Goal: Task Accomplishment & Management: Manage account settings

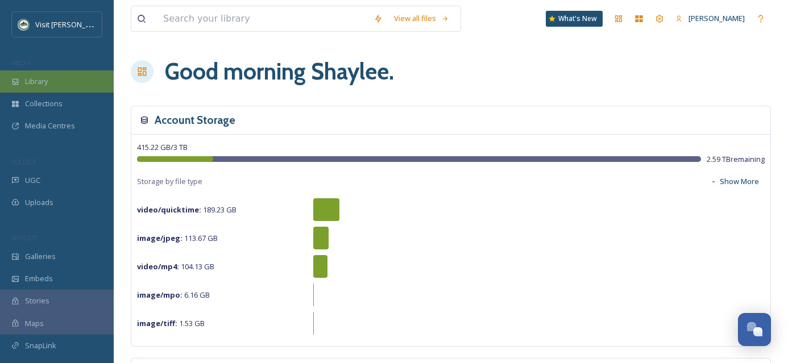
click at [62, 87] on div "Library" at bounding box center [57, 81] width 114 height 22
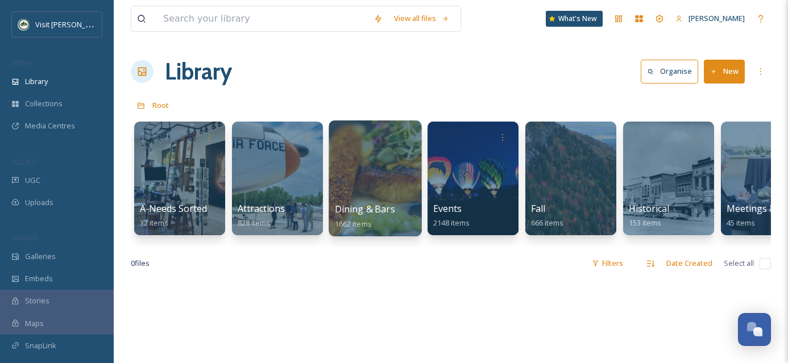
click at [367, 190] on div at bounding box center [375, 179] width 93 height 116
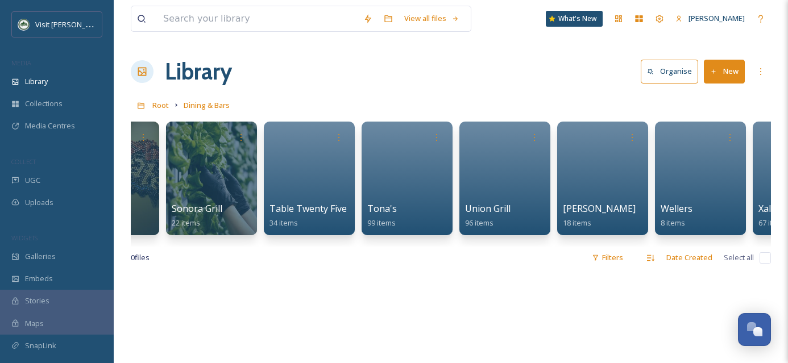
scroll to position [0, 2000]
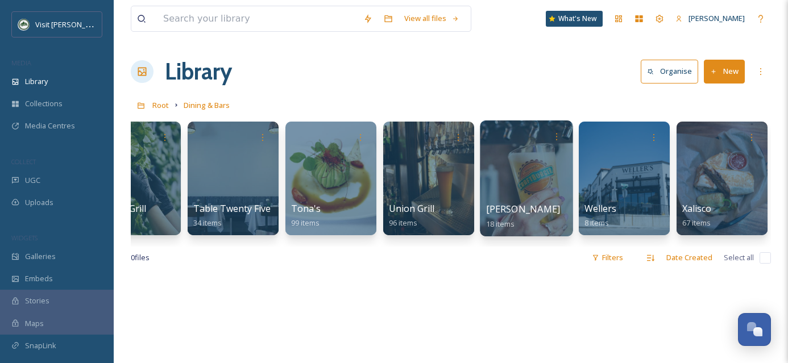
click at [531, 191] on div at bounding box center [526, 179] width 93 height 116
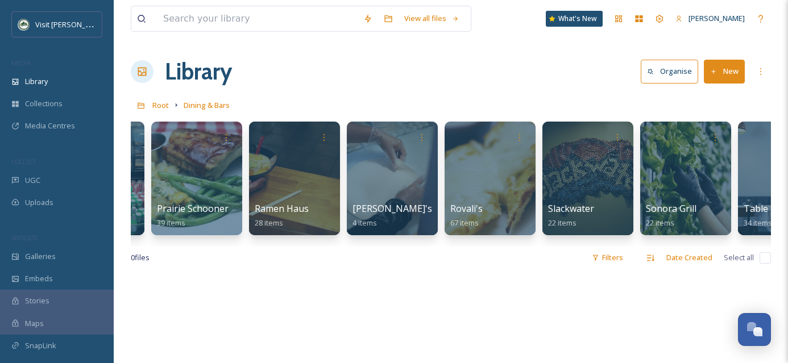
scroll to position [0, 2000]
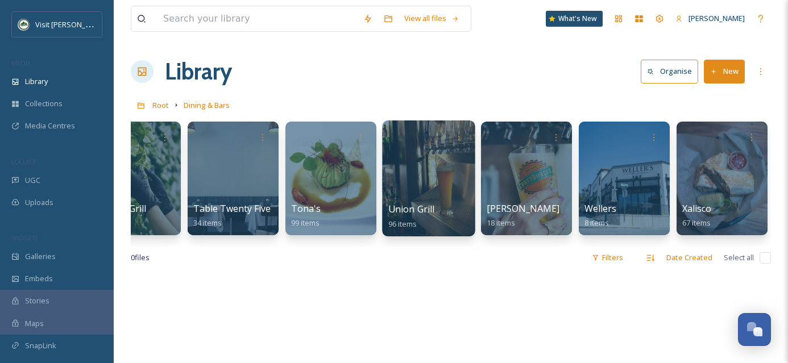
click at [424, 198] on div at bounding box center [428, 179] width 93 height 116
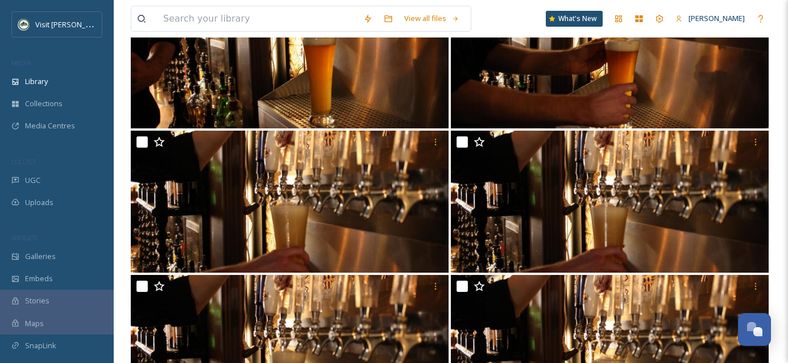
scroll to position [4241, 0]
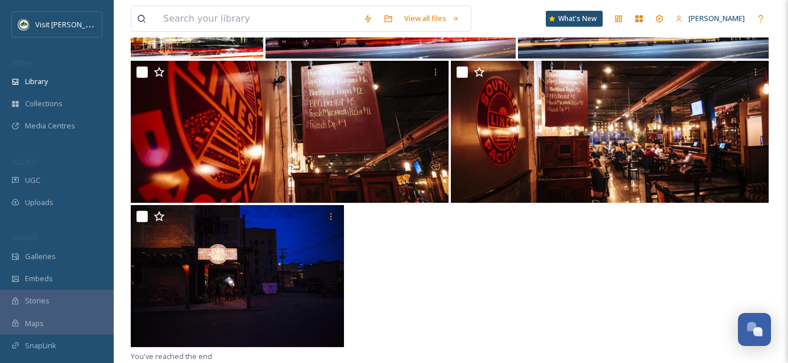
click at [291, 287] on img at bounding box center [237, 276] width 213 height 142
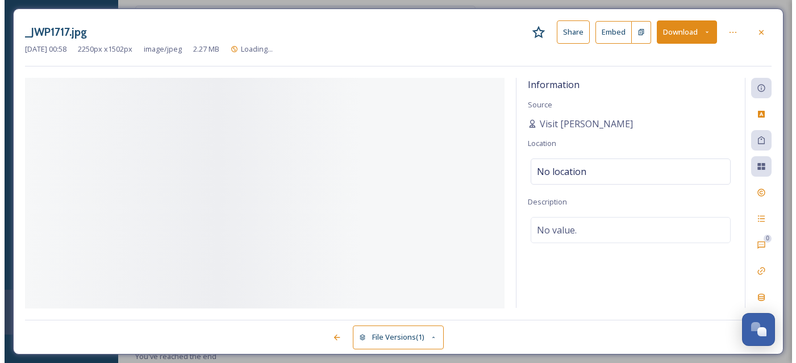
scroll to position [5726, 0]
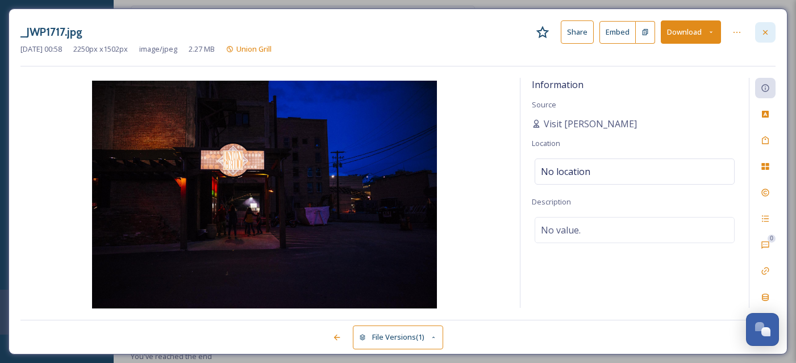
click at [764, 34] on icon at bounding box center [765, 32] width 9 height 9
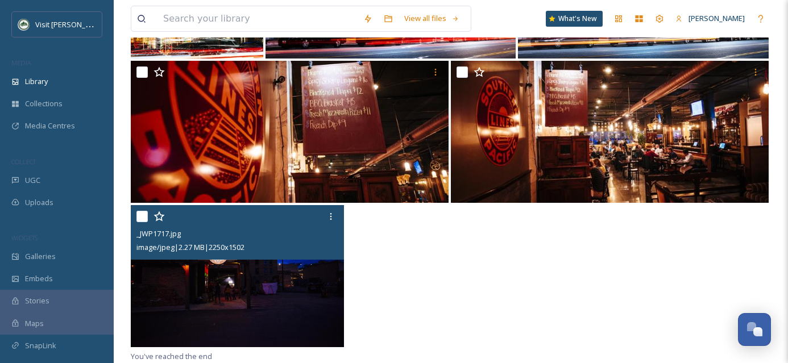
click at [144, 217] on input "checkbox" at bounding box center [141, 216] width 11 height 11
checkbox input "true"
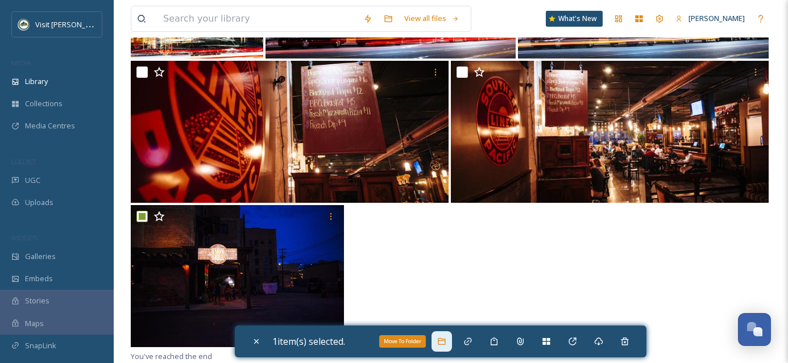
click at [441, 343] on icon at bounding box center [441, 341] width 9 height 9
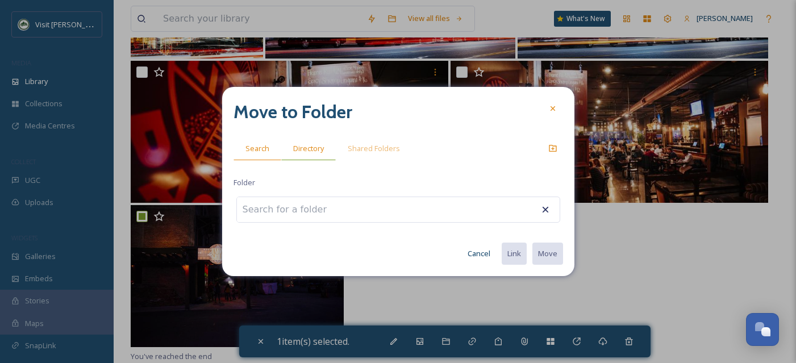
click at [327, 154] on div "Directory" at bounding box center [308, 148] width 55 height 23
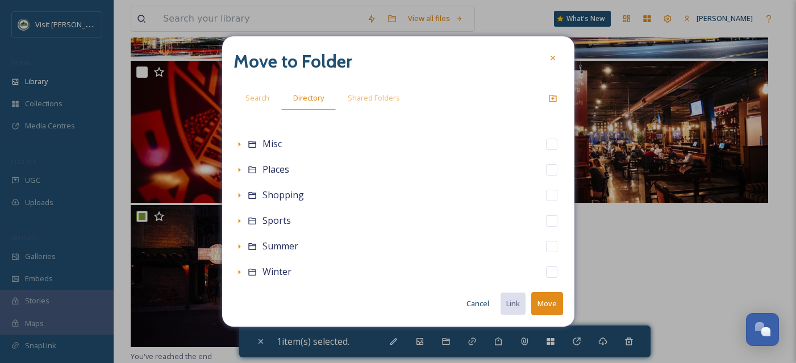
scroll to position [252, 0]
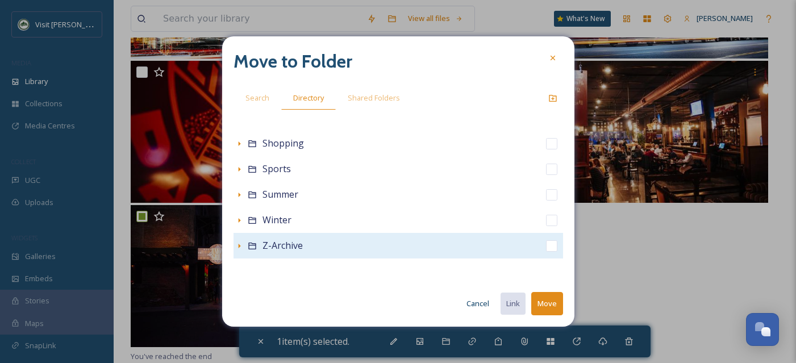
click at [546, 247] on input "checkbox" at bounding box center [551, 245] width 11 height 11
checkbox input "true"
checkbox input "false"
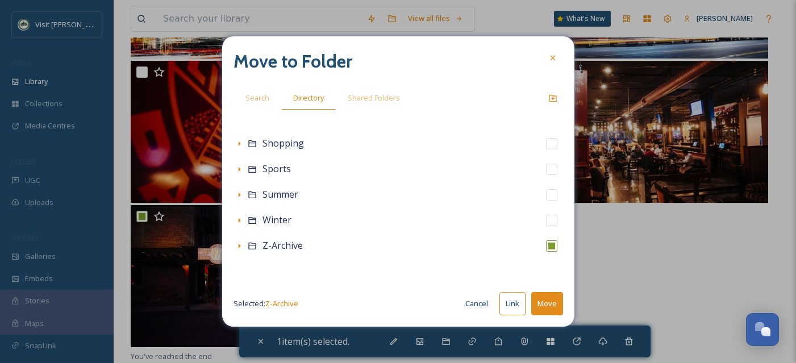
click at [548, 296] on button "Move" at bounding box center [548, 303] width 32 height 23
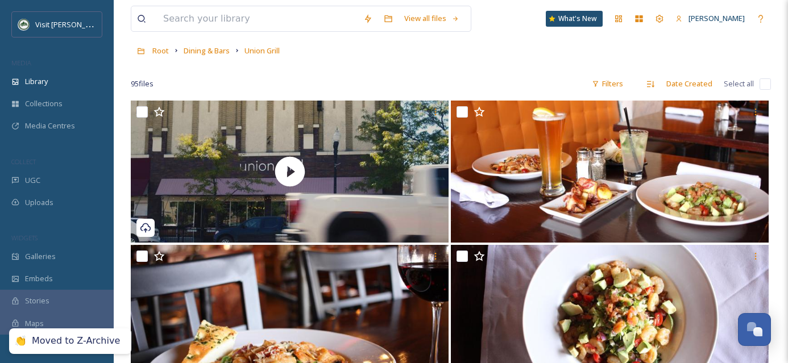
scroll to position [0, 0]
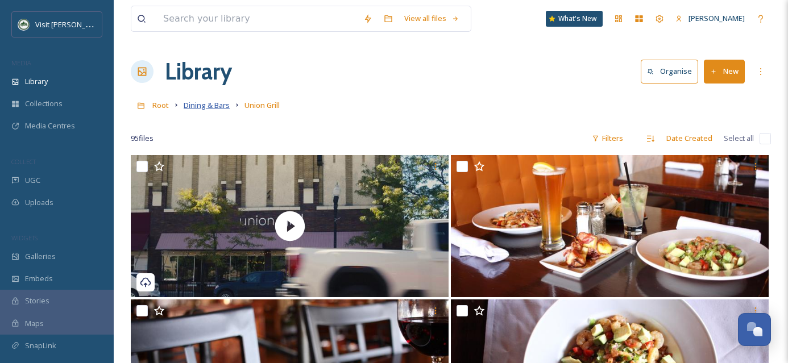
click at [218, 102] on span "Dining & Bars" at bounding box center [207, 105] width 46 height 10
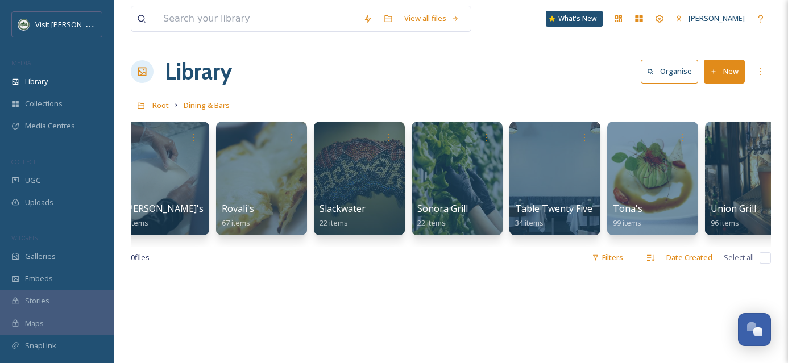
scroll to position [0, 1674]
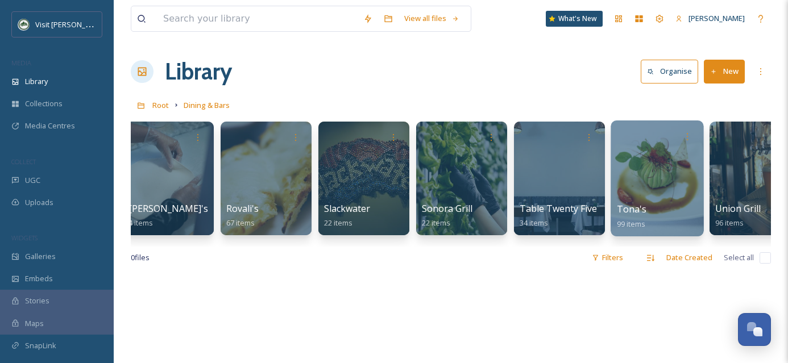
click at [632, 193] on div at bounding box center [657, 179] width 93 height 116
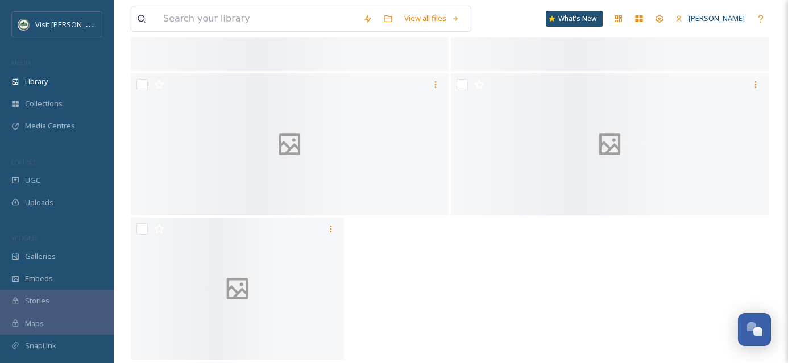
scroll to position [6159, 0]
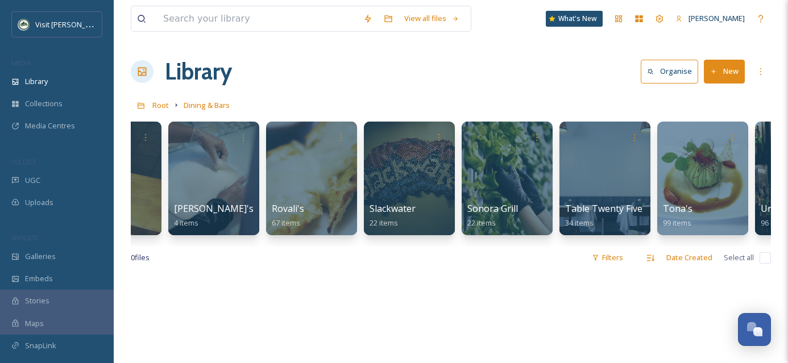
scroll to position [0, 1638]
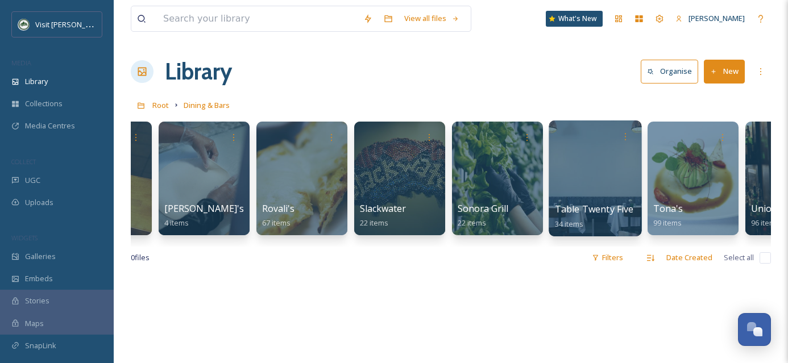
click at [596, 182] on div at bounding box center [595, 179] width 93 height 116
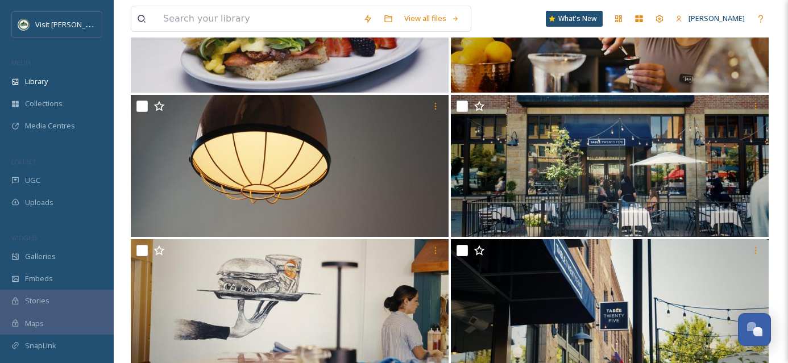
scroll to position [734, 0]
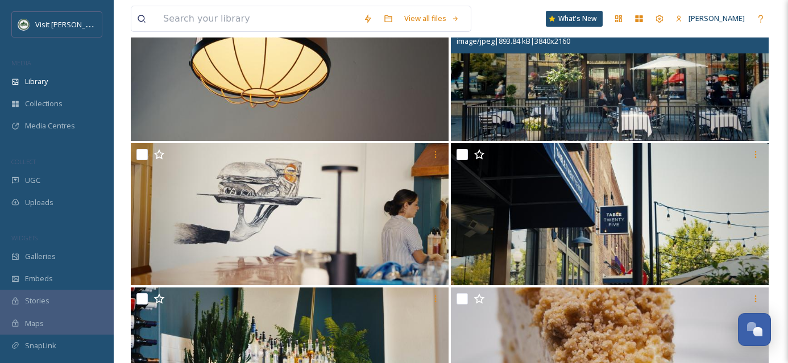
click at [678, 103] on img at bounding box center [610, 70] width 318 height 142
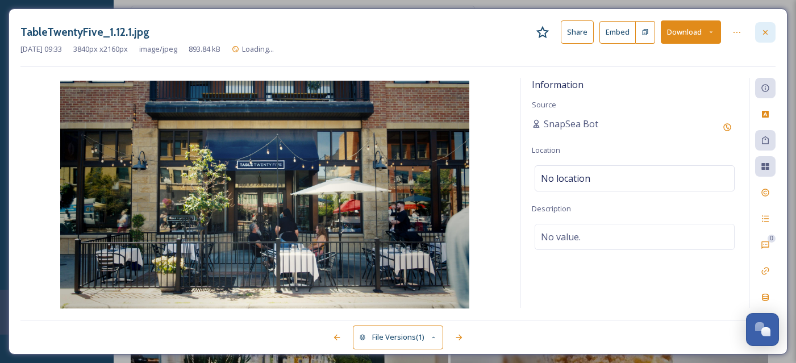
click at [771, 31] on div at bounding box center [766, 32] width 20 height 20
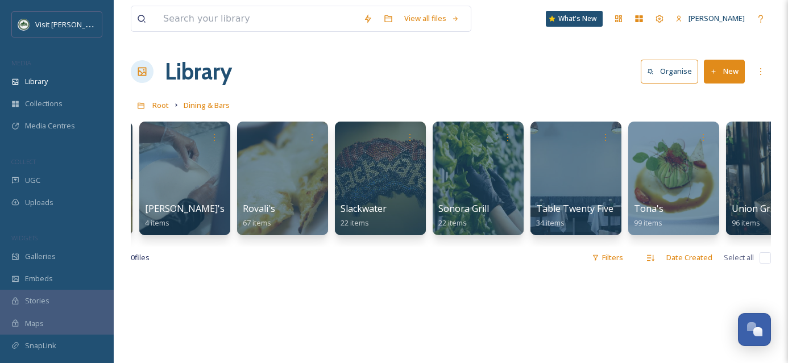
scroll to position [0, 1699]
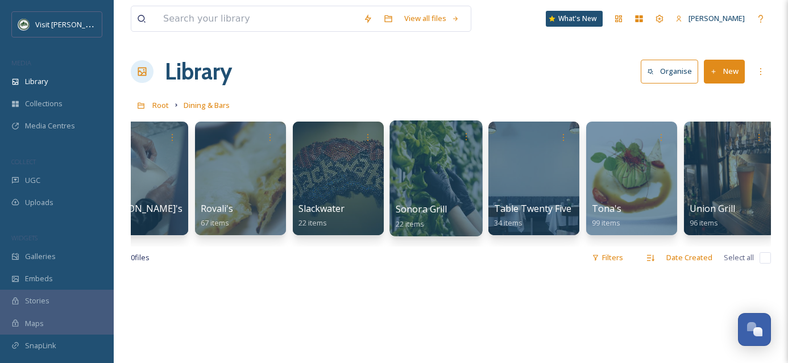
click at [446, 161] on div at bounding box center [435, 179] width 93 height 116
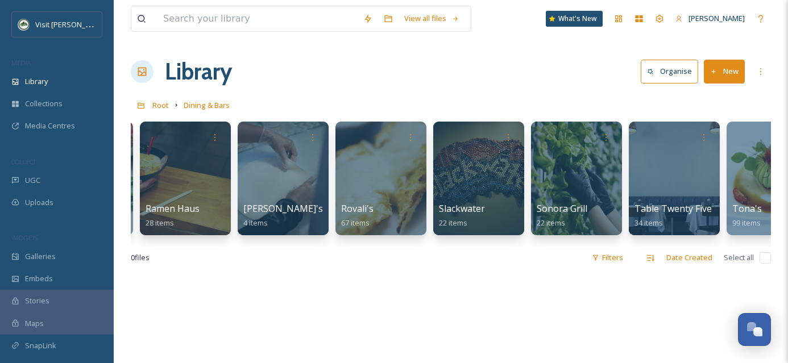
scroll to position [0, 1565]
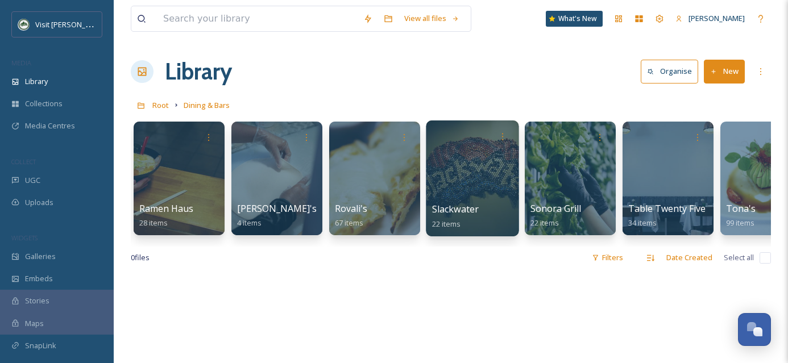
click at [480, 190] on div at bounding box center [472, 179] width 93 height 116
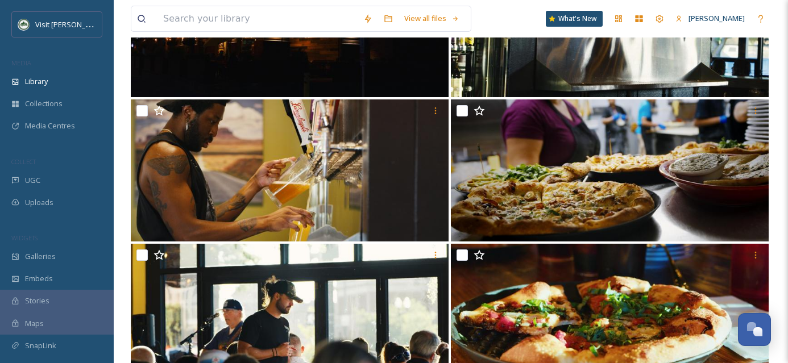
scroll to position [345, 0]
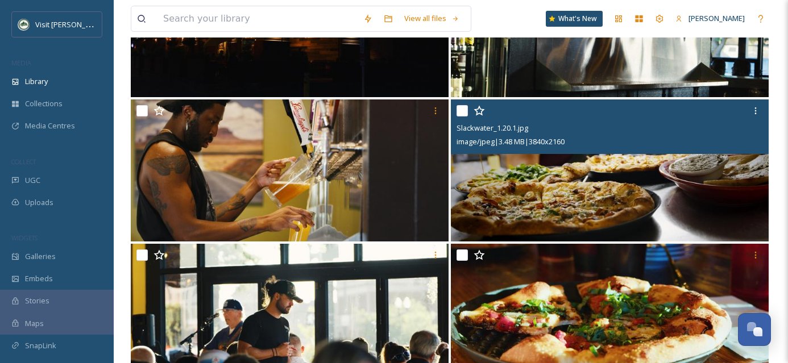
click at [569, 210] on img at bounding box center [610, 170] width 318 height 142
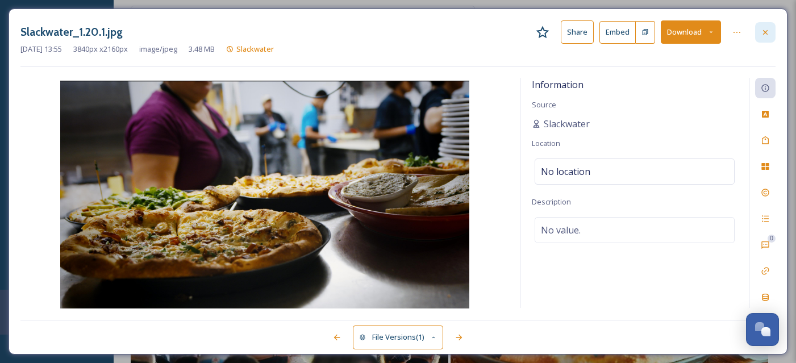
click at [773, 34] on div at bounding box center [766, 32] width 20 height 20
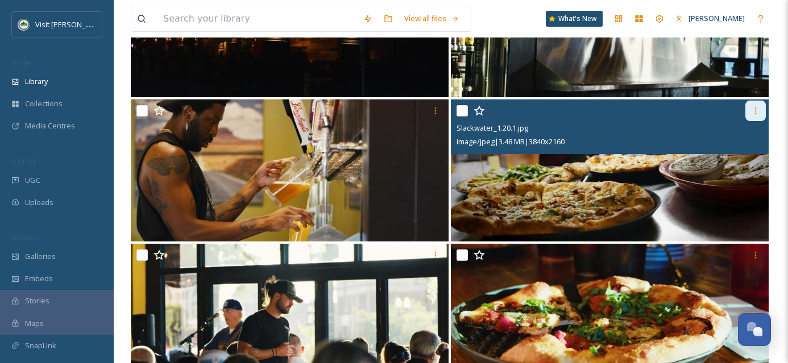
click at [754, 109] on icon at bounding box center [755, 110] width 9 height 9
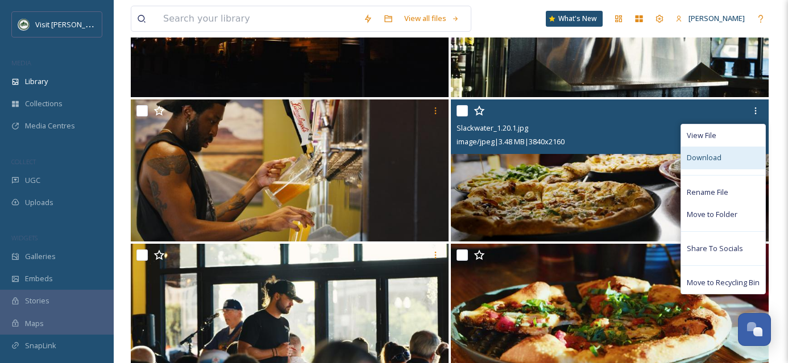
click at [704, 160] on span "Download" at bounding box center [704, 157] width 35 height 11
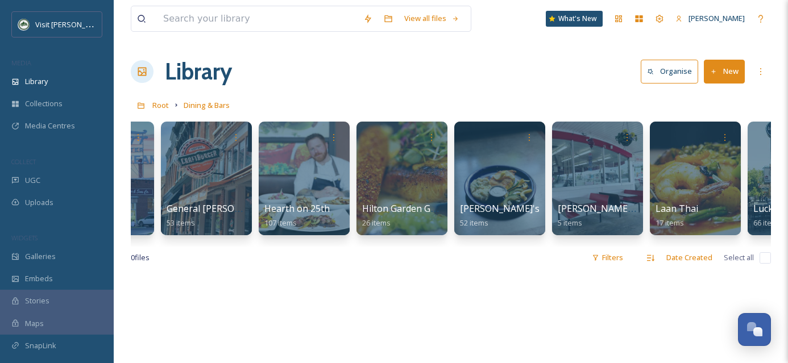
scroll to position [0, 454]
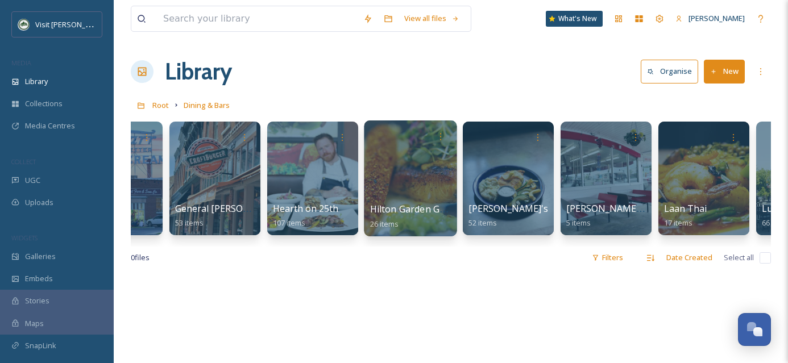
click at [381, 180] on div at bounding box center [410, 179] width 93 height 116
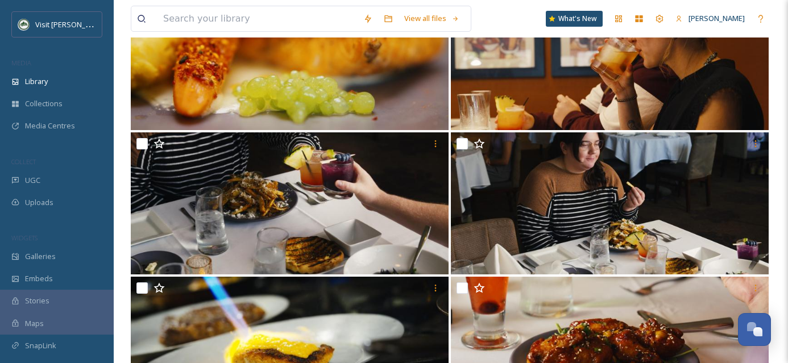
scroll to position [483, 0]
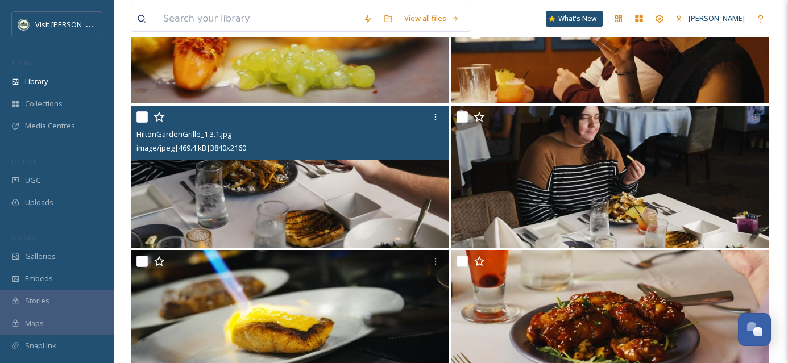
click at [371, 184] on img at bounding box center [290, 177] width 318 height 142
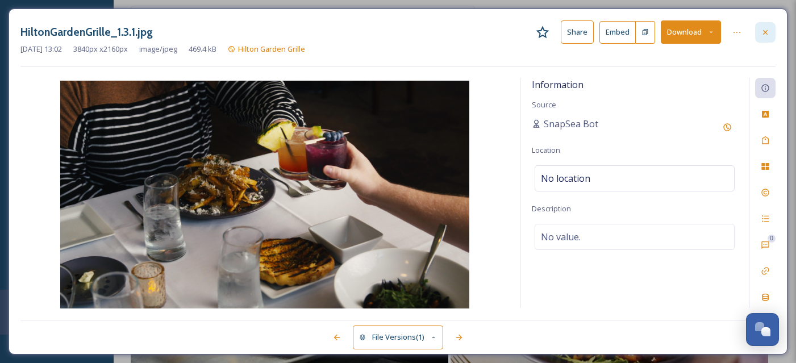
click at [768, 34] on icon at bounding box center [765, 32] width 9 height 9
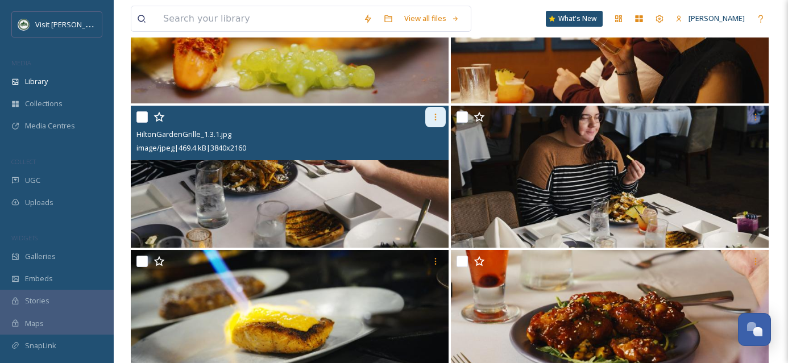
click at [434, 116] on icon at bounding box center [435, 117] width 9 height 9
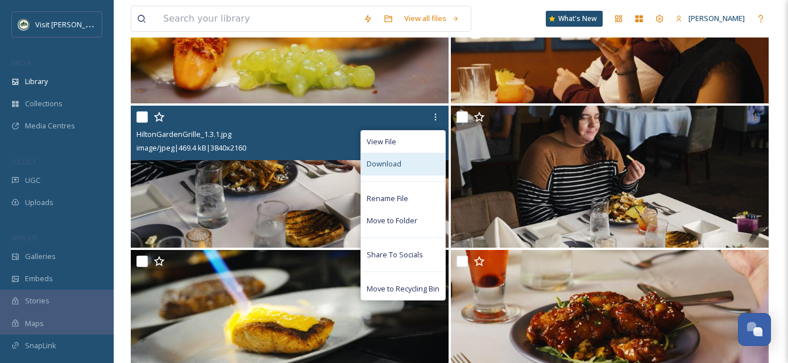
click at [419, 165] on div "Download" at bounding box center [403, 164] width 84 height 22
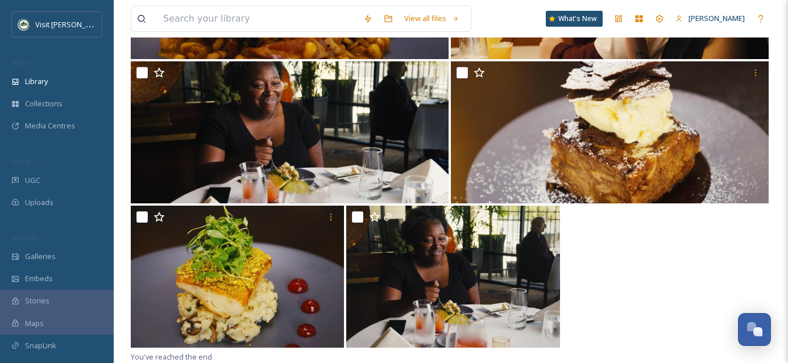
scroll to position [1683, 0]
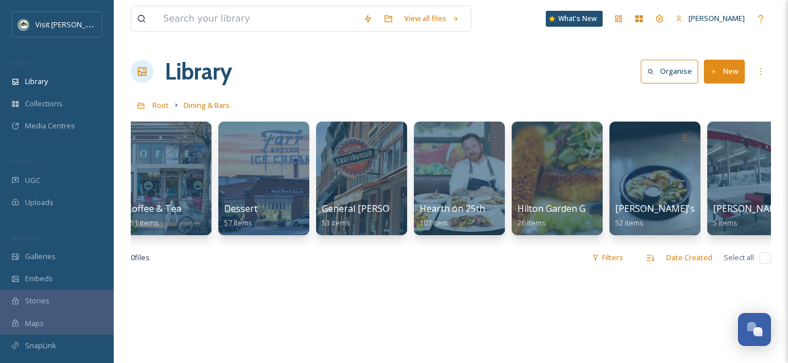
scroll to position [0, 304]
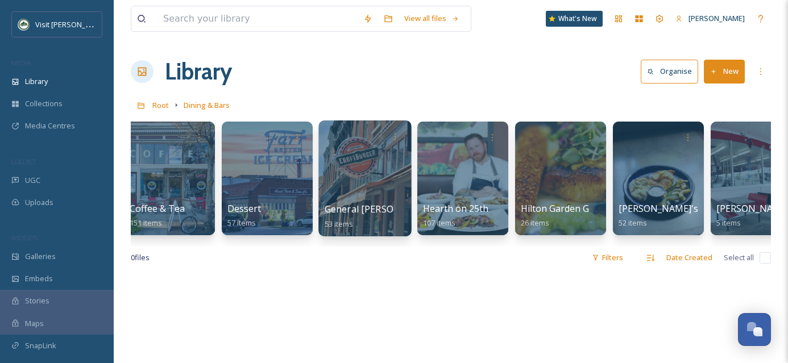
click at [345, 159] on div at bounding box center [364, 179] width 93 height 116
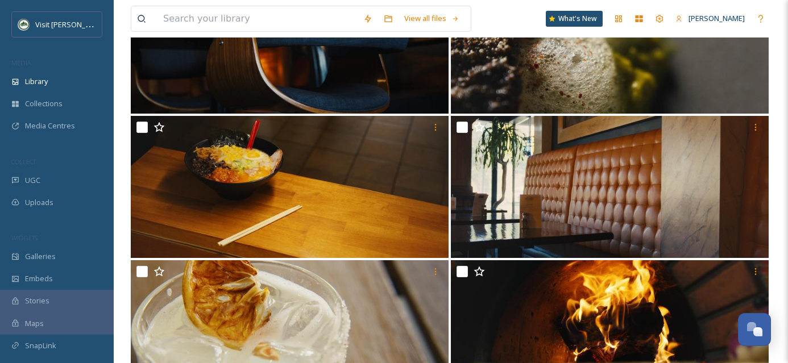
scroll to position [3560, 0]
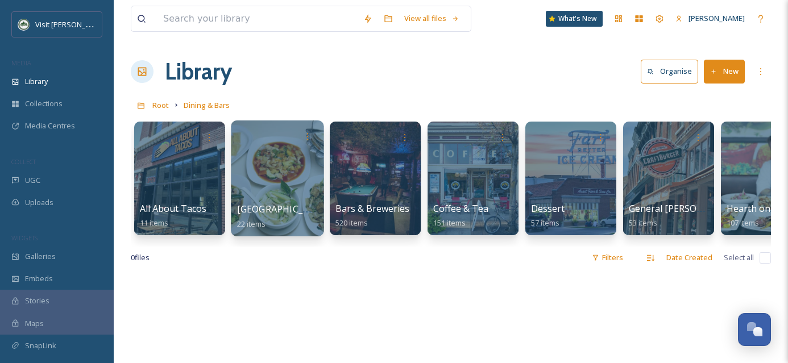
click at [279, 189] on div at bounding box center [277, 179] width 93 height 116
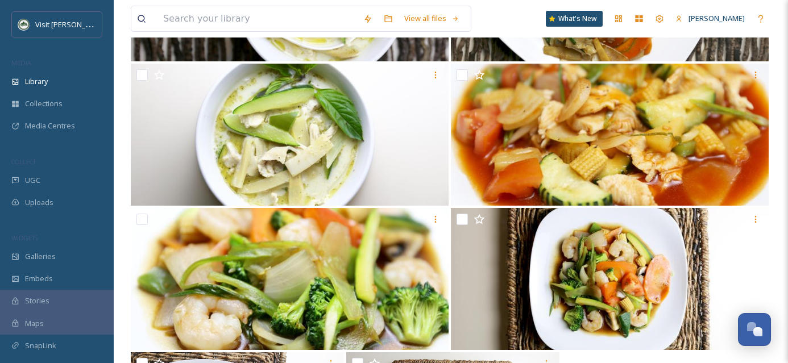
scroll to position [1250, 0]
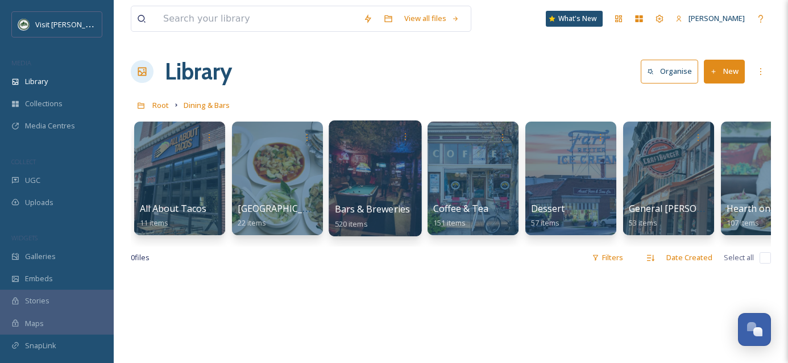
click at [384, 189] on div at bounding box center [375, 179] width 93 height 116
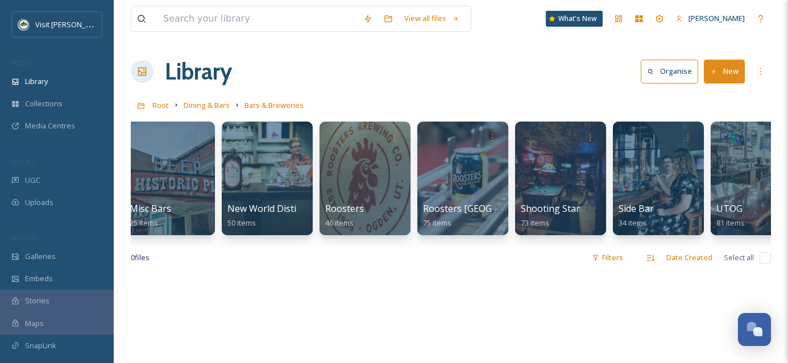
scroll to position [0, 338]
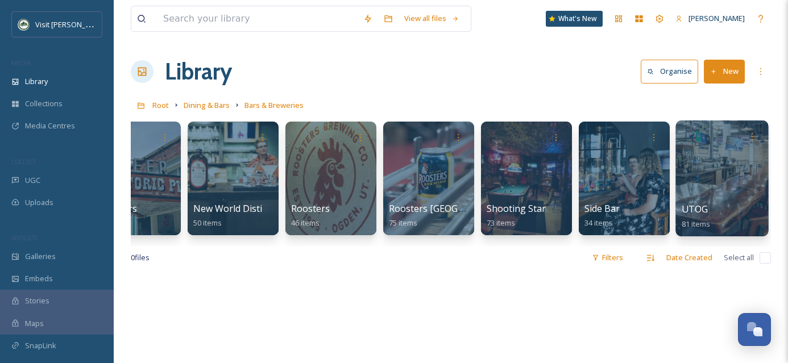
click at [727, 197] on div at bounding box center [721, 179] width 93 height 116
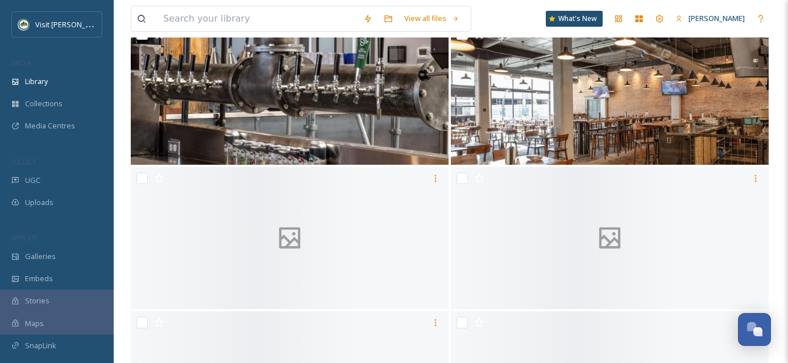
scroll to position [3856, 0]
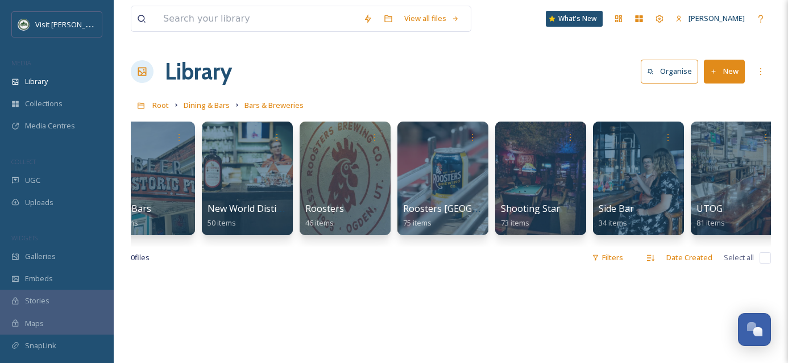
scroll to position [0, 338]
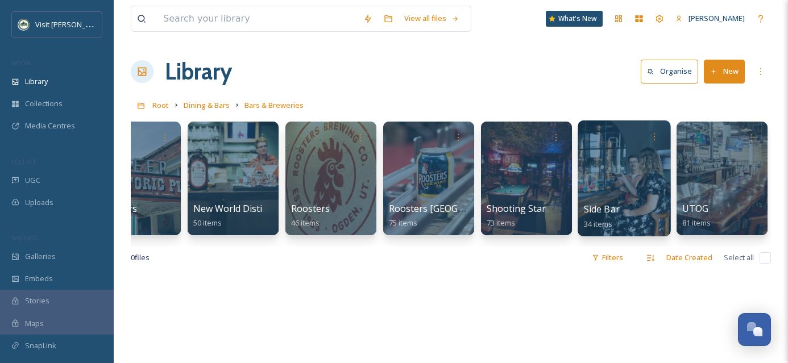
click at [644, 181] on div at bounding box center [624, 179] width 93 height 116
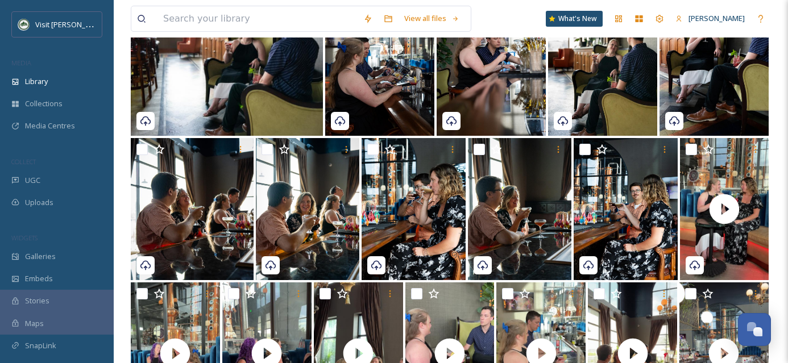
scroll to position [613, 0]
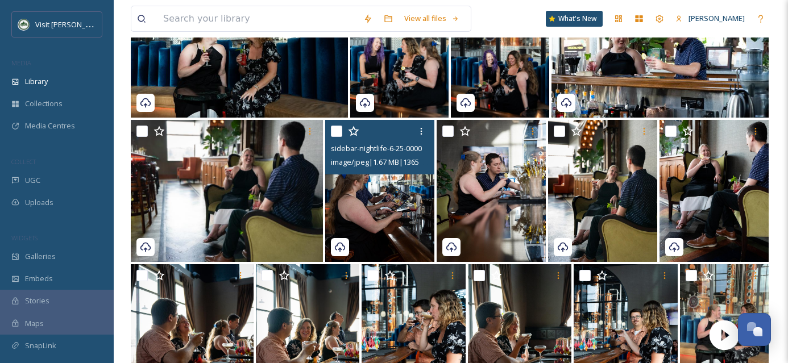
click at [359, 208] on img at bounding box center [379, 191] width 109 height 142
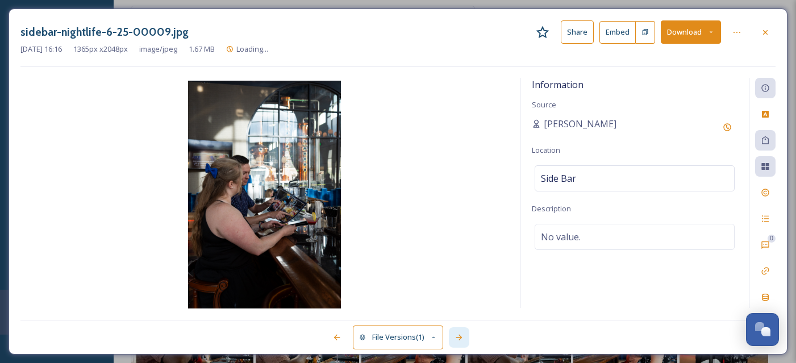
click at [462, 335] on icon at bounding box center [459, 337] width 9 height 9
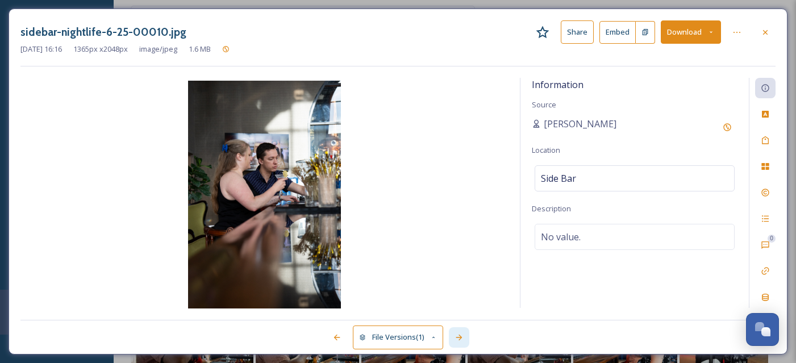
click at [462, 335] on icon at bounding box center [459, 337] width 9 height 9
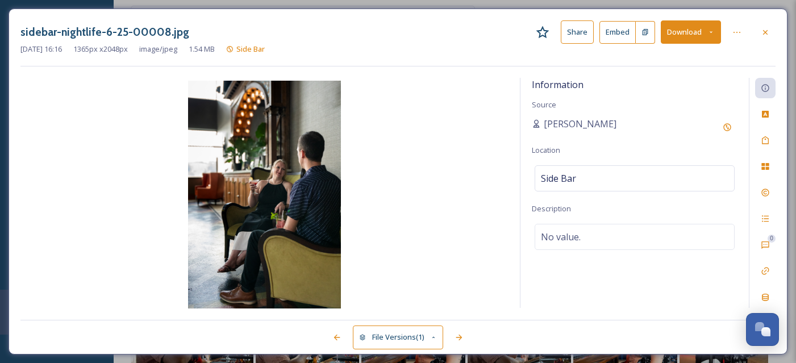
click at [305, 212] on img at bounding box center [264, 196] width 488 height 230
click at [767, 34] on icon at bounding box center [765, 32] width 5 height 5
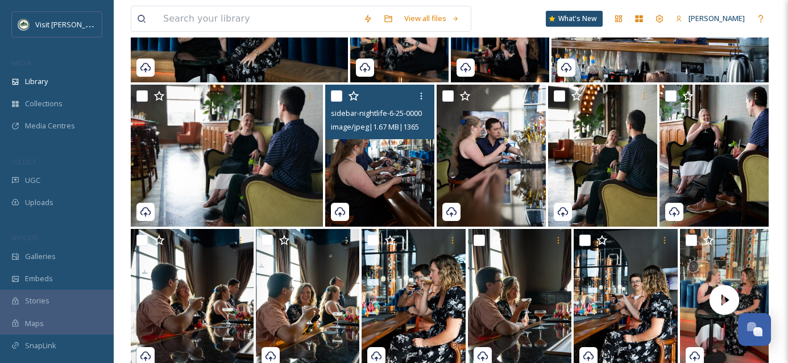
scroll to position [661, 0]
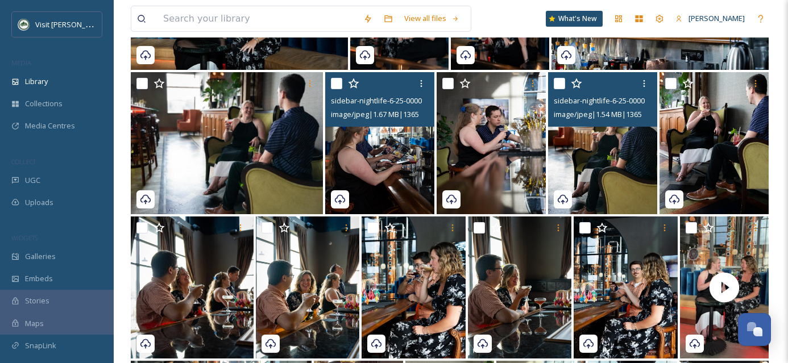
click at [601, 163] on img at bounding box center [602, 143] width 109 height 142
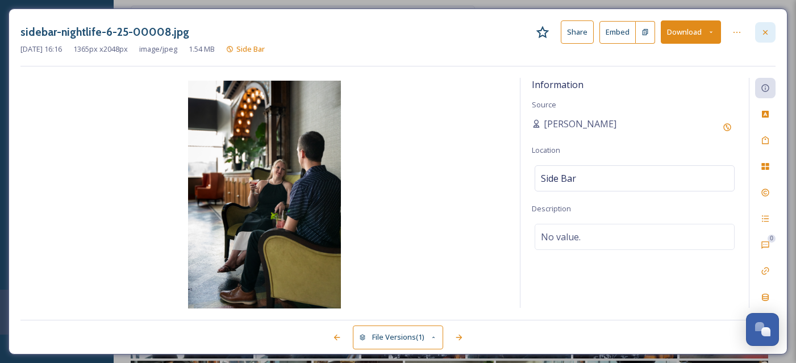
click at [761, 34] on icon at bounding box center [765, 32] width 9 height 9
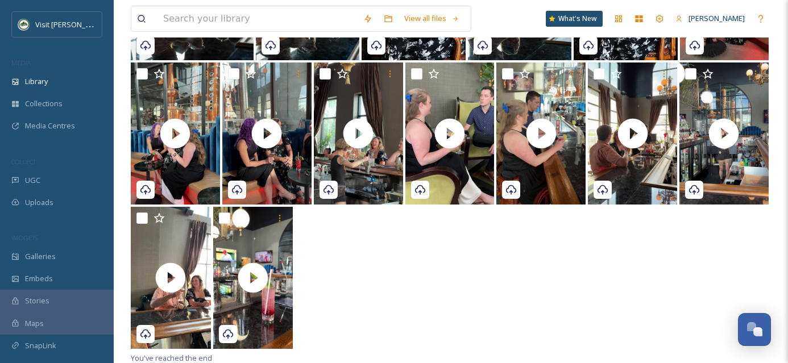
scroll to position [961, 0]
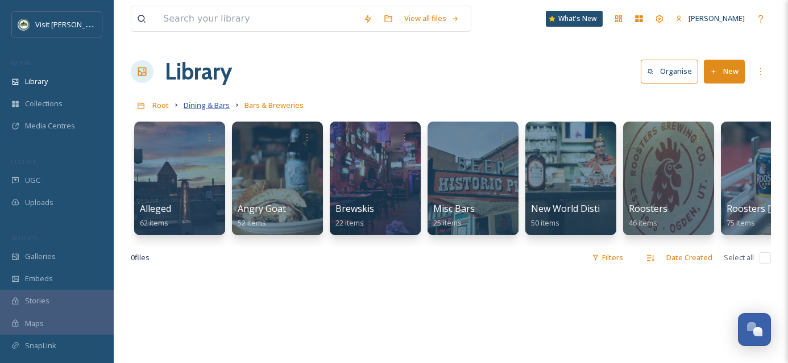
click at [219, 103] on span "Dining & Bars" at bounding box center [207, 105] width 46 height 10
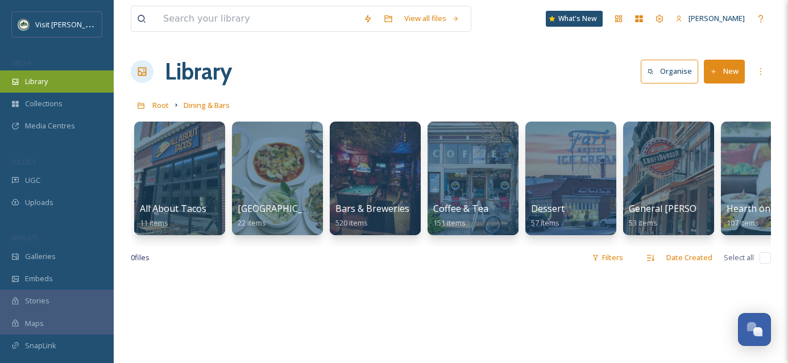
click at [60, 80] on div "Library" at bounding box center [57, 81] width 114 height 22
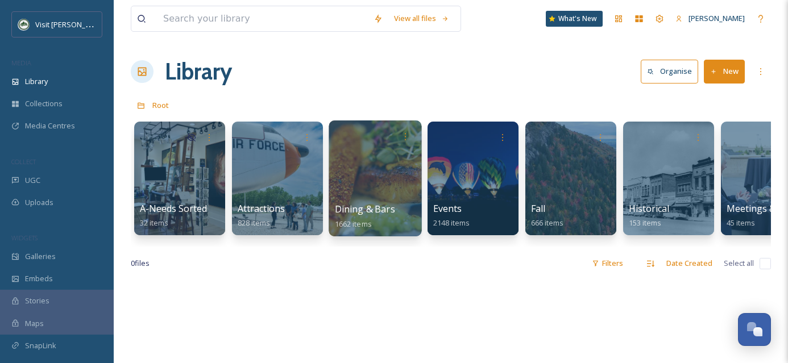
click at [368, 165] on div at bounding box center [375, 179] width 93 height 116
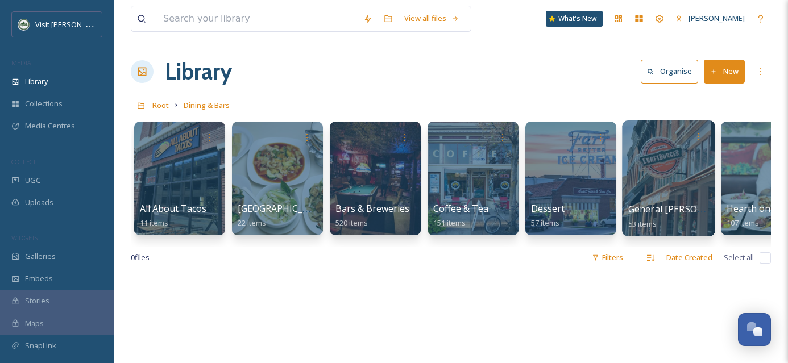
click at [678, 194] on div at bounding box center [668, 179] width 93 height 116
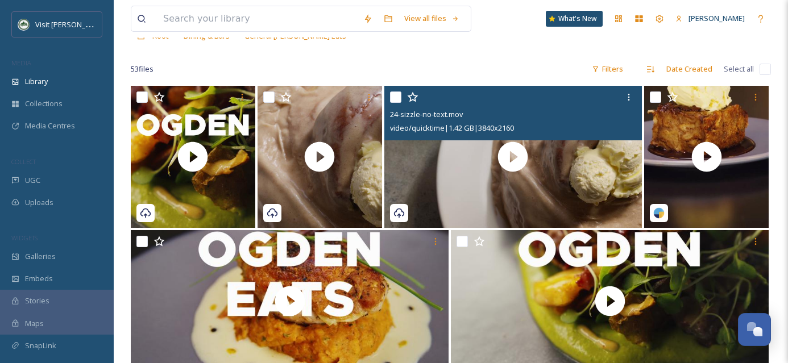
scroll to position [85, 0]
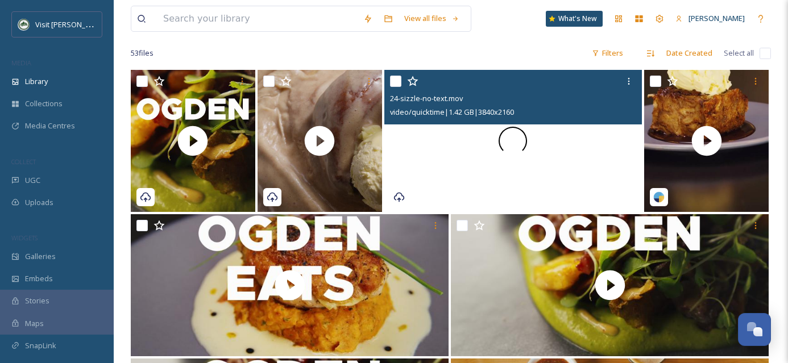
click at [554, 176] on div at bounding box center [513, 141] width 258 height 142
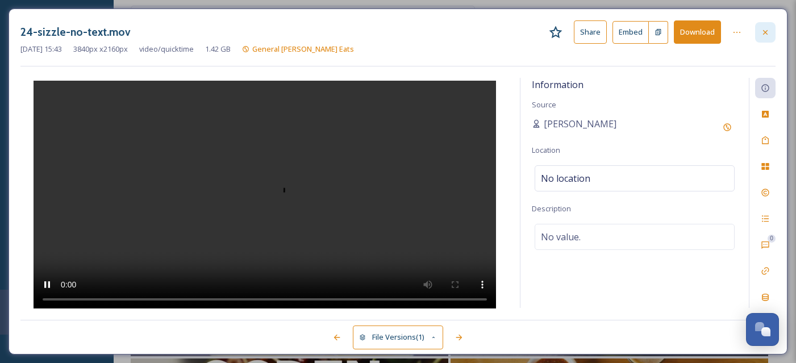
click at [773, 31] on div at bounding box center [766, 32] width 20 height 20
